Goal: Navigation & Orientation: Go to known website

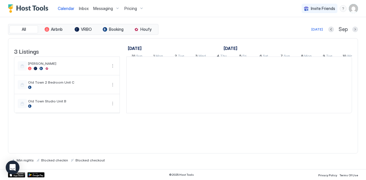
scroll to position [0, 317]
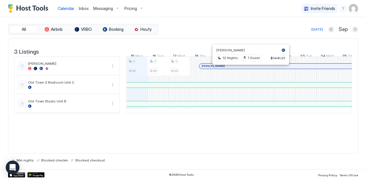
click at [248, 69] on div at bounding box center [248, 66] width 5 height 5
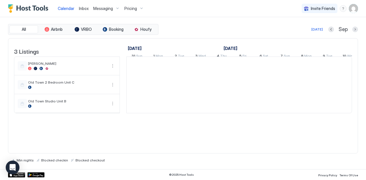
scroll to position [0, 317]
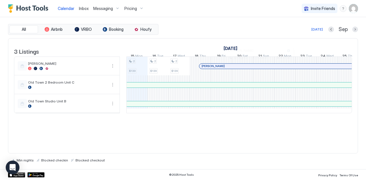
click at [257, 69] on div at bounding box center [257, 66] width 5 height 5
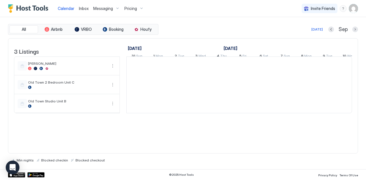
scroll to position [0, 317]
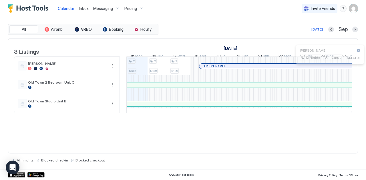
click at [335, 69] on div at bounding box center [335, 66] width 5 height 5
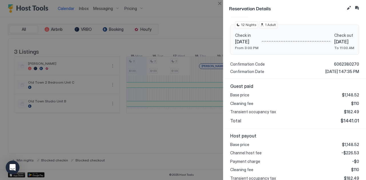
scroll to position [84, 0]
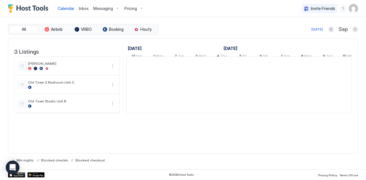
scroll to position [0, 317]
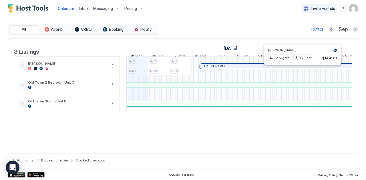
click at [300, 69] on div at bounding box center [300, 66] width 5 height 5
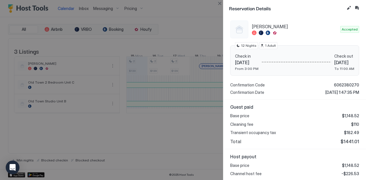
scroll to position [61, 0]
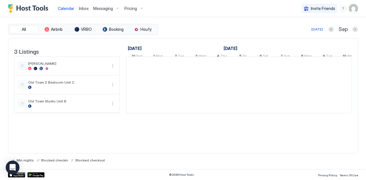
scroll to position [0, 317]
